Goal: Task Accomplishment & Management: Manage account settings

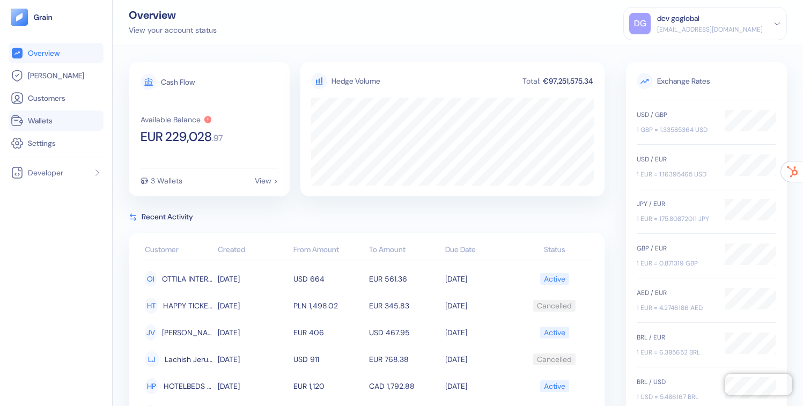
click at [30, 114] on link "Wallets" at bounding box center [56, 120] width 91 height 13
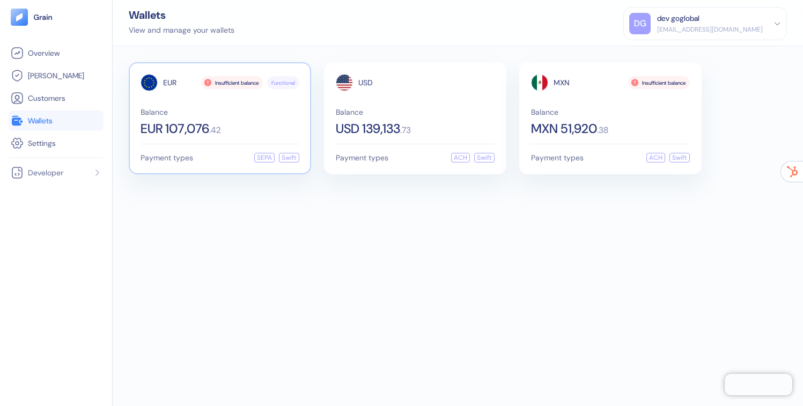
click at [245, 106] on div "EUR Insufficient balance Functional Balance EUR 107,076 . 42" at bounding box center [220, 104] width 159 height 61
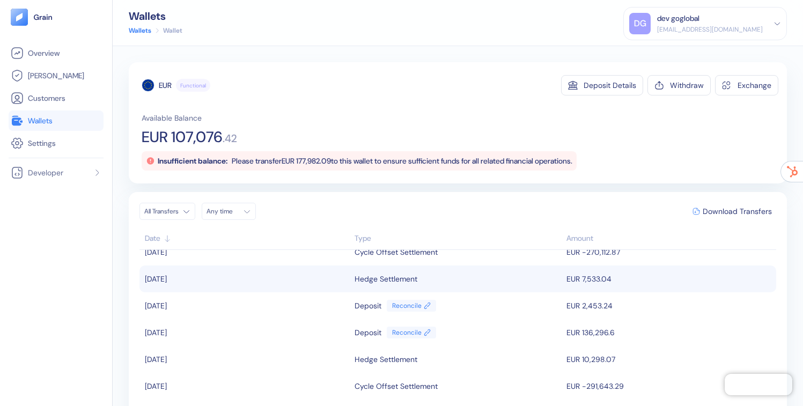
scroll to position [17, 0]
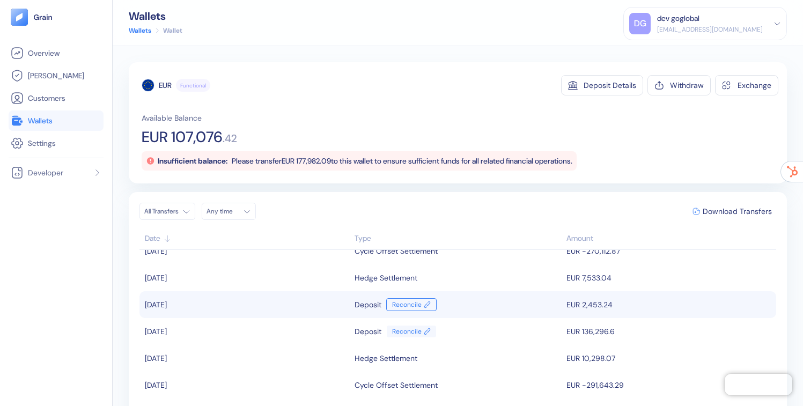
click at [414, 302] on link "Reconcile" at bounding box center [411, 304] width 50 height 13
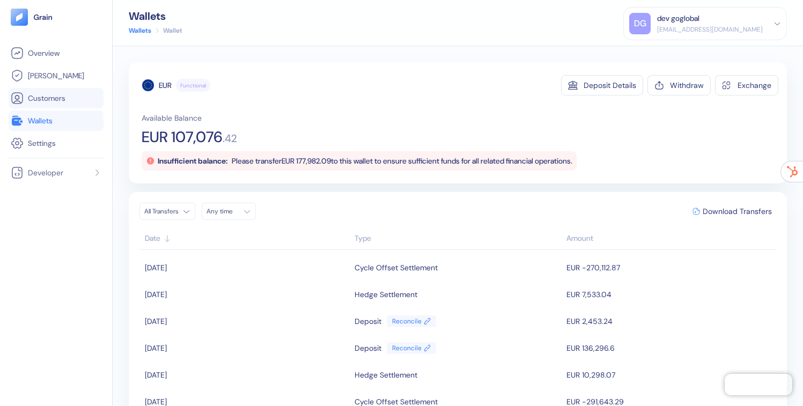
click at [52, 94] on span "Customers" at bounding box center [47, 98] width 38 height 11
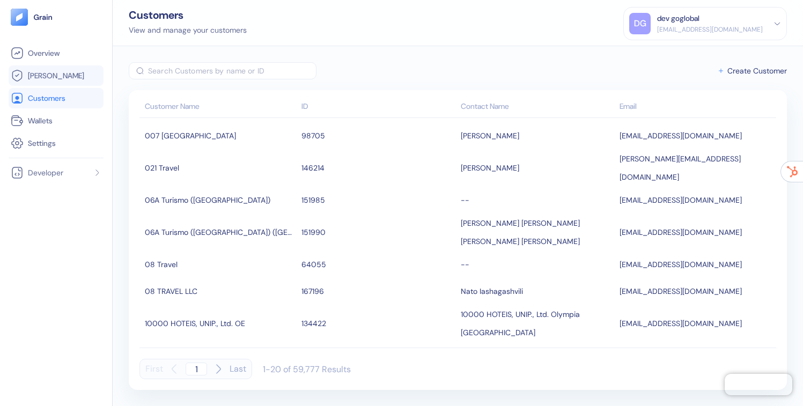
click at [34, 75] on span "[PERSON_NAME]" at bounding box center [56, 75] width 56 height 11
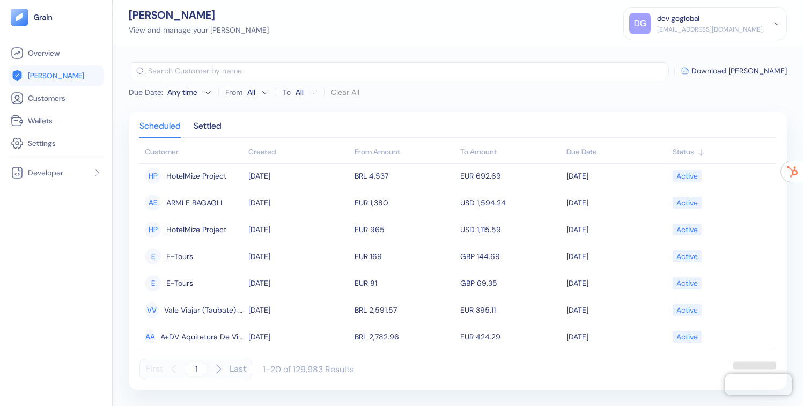
scroll to position [73, 0]
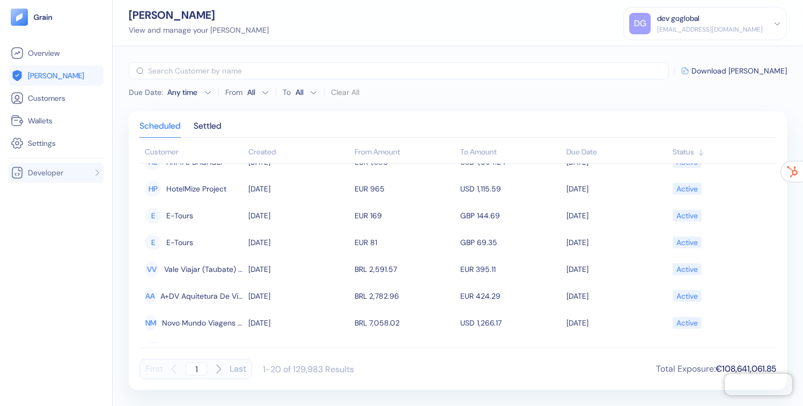
click at [45, 179] on div "Developer" at bounding box center [37, 172] width 53 height 13
click at [43, 192] on span "API Keys" at bounding box center [40, 193] width 28 height 11
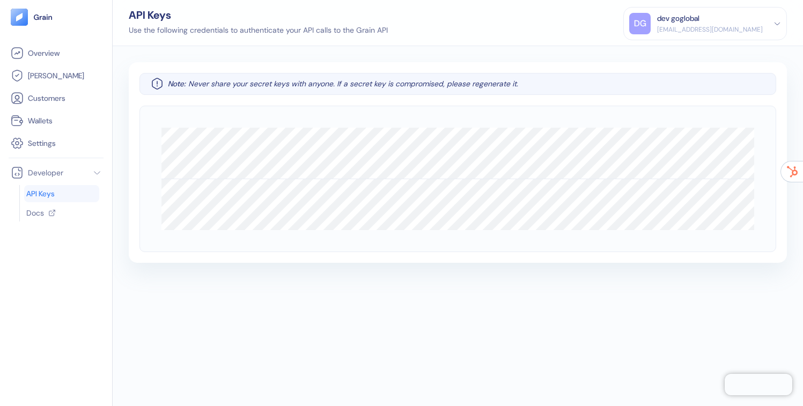
click at [702, 25] on div "[EMAIL_ADDRESS][DOMAIN_NAME]" at bounding box center [710, 30] width 106 height 10
click at [689, 56] on div "Sign Out" at bounding box center [706, 50] width 152 height 18
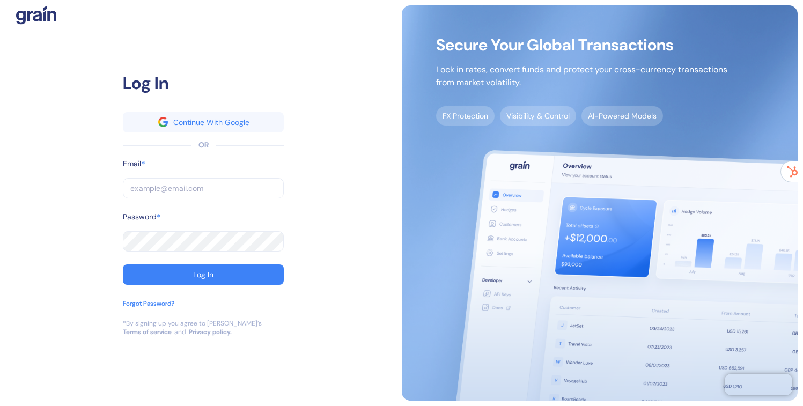
click at [214, 189] on input "text" at bounding box center [203, 188] width 161 height 20
type input "[EMAIL_ADDRESS][DOMAIN_NAME]"
